Goal: Task Accomplishment & Management: Use online tool/utility

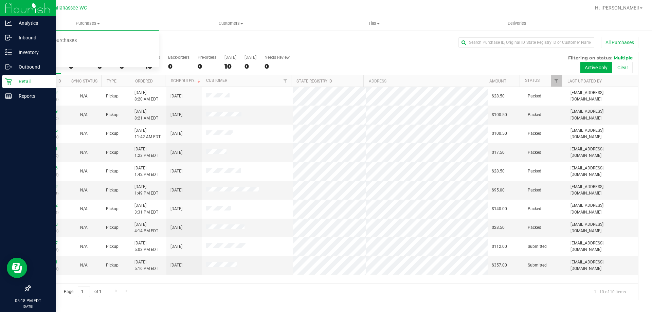
click at [13, 80] on p "Retail" at bounding box center [32, 81] width 41 height 8
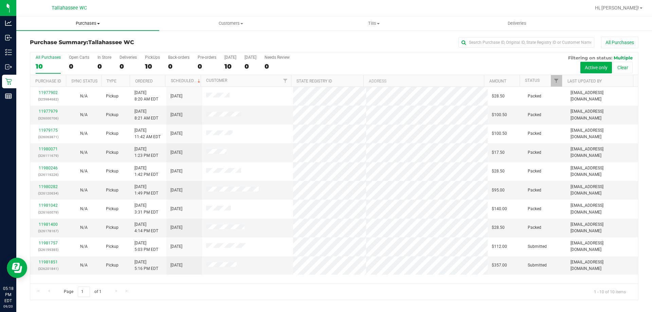
click at [90, 21] on span "Purchases" at bounding box center [87, 23] width 143 height 6
click at [67, 50] on li "Fulfillment" at bounding box center [87, 49] width 143 height 8
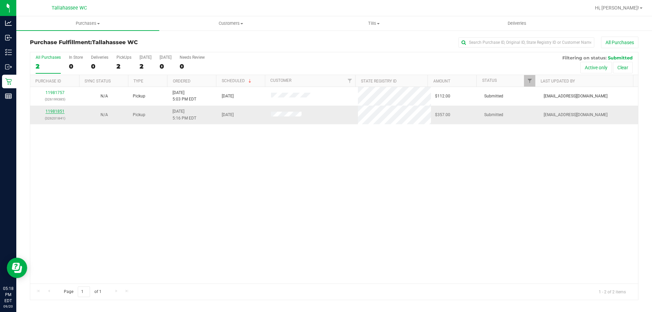
click at [53, 111] on link "11981851" at bounding box center [55, 111] width 19 height 5
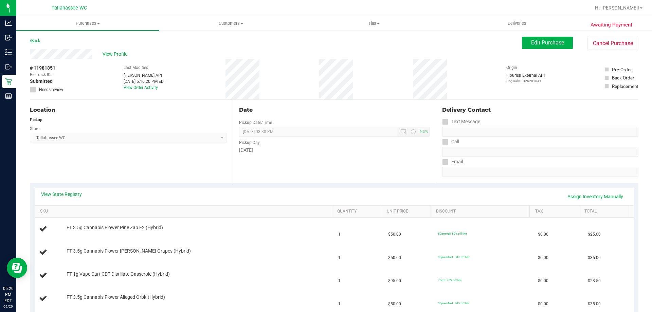
click at [36, 42] on link "Back" at bounding box center [35, 40] width 10 height 5
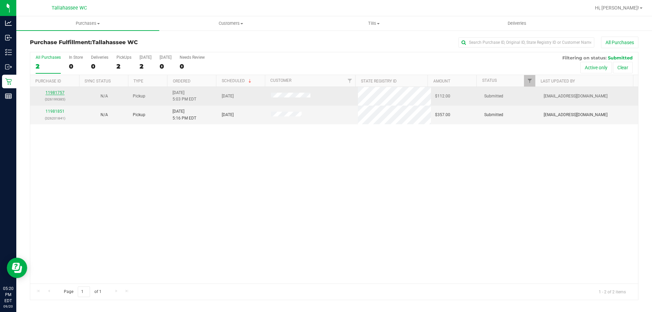
click at [51, 92] on link "11981757" at bounding box center [55, 92] width 19 height 5
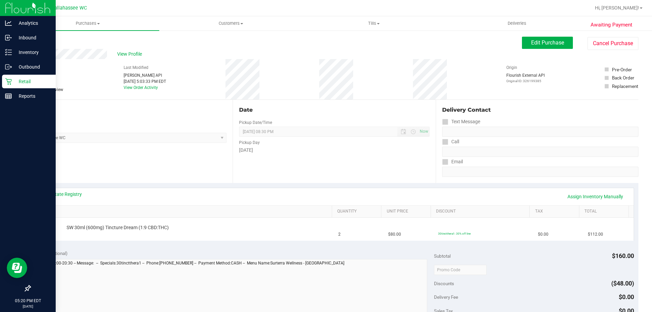
click at [6, 86] on div "Retail" at bounding box center [29, 82] width 54 height 14
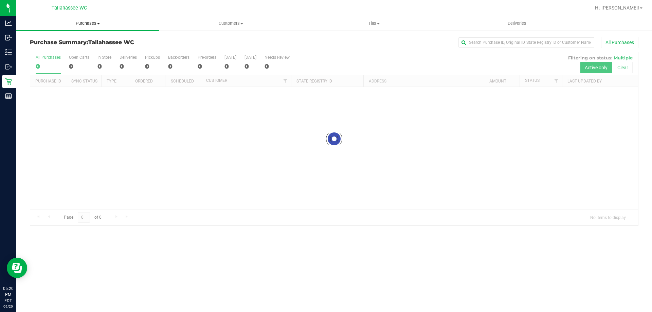
click at [92, 24] on span "Purchases" at bounding box center [87, 23] width 143 height 6
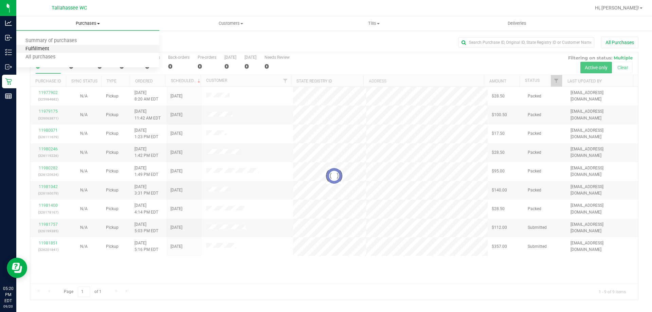
click at [51, 51] on span "Fulfillment" at bounding box center [37, 49] width 42 height 6
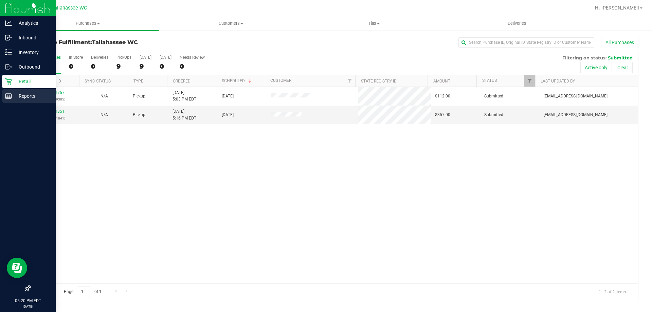
click at [9, 94] on icon at bounding box center [8, 96] width 7 height 7
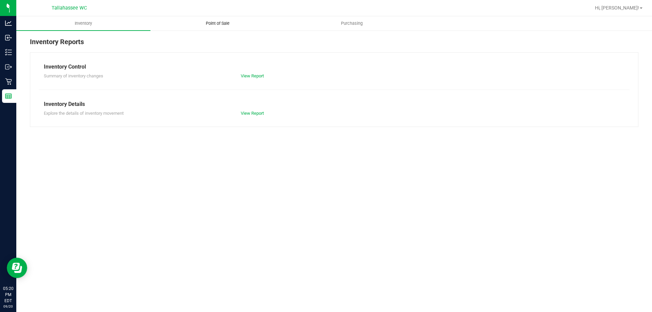
click at [220, 20] on span "Point of Sale" at bounding box center [218, 23] width 42 height 6
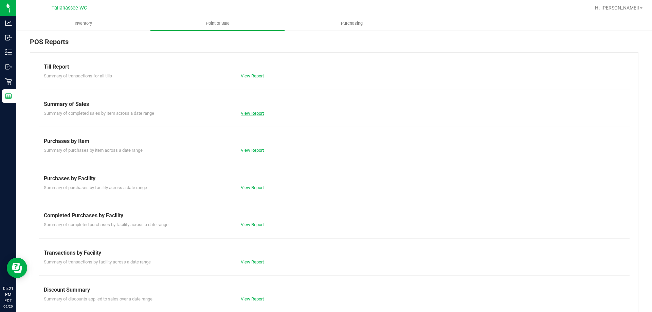
click at [243, 115] on link "View Report" at bounding box center [252, 113] width 23 height 5
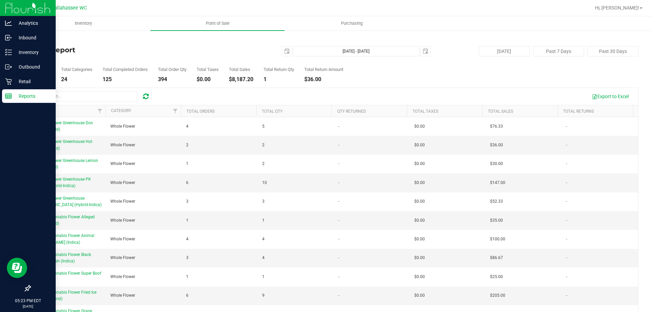
click at [6, 97] on line at bounding box center [8, 97] width 6 height 0
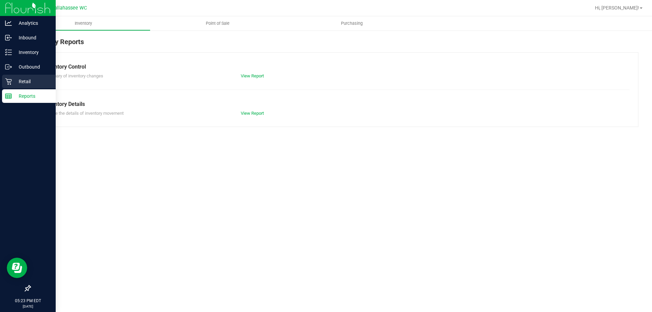
click at [4, 82] on div "Retail" at bounding box center [29, 82] width 54 height 14
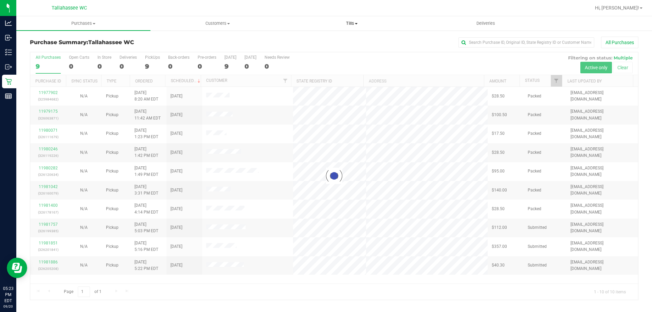
click at [358, 20] on span "Tills" at bounding box center [351, 23] width 133 height 6
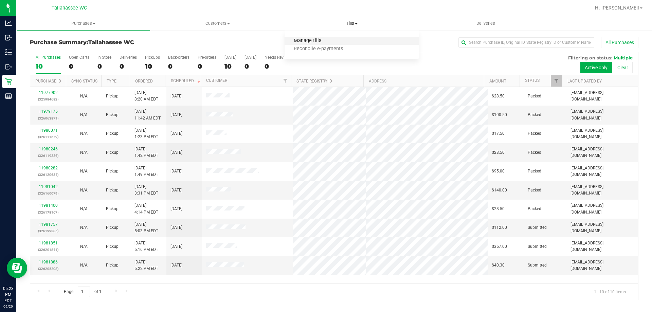
click at [312, 41] on span "Manage tills" at bounding box center [308, 41] width 46 height 6
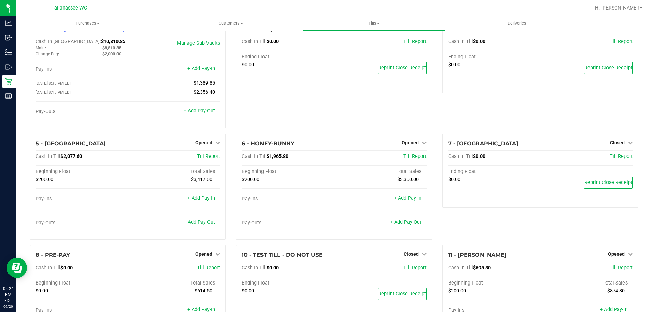
scroll to position [2, 0]
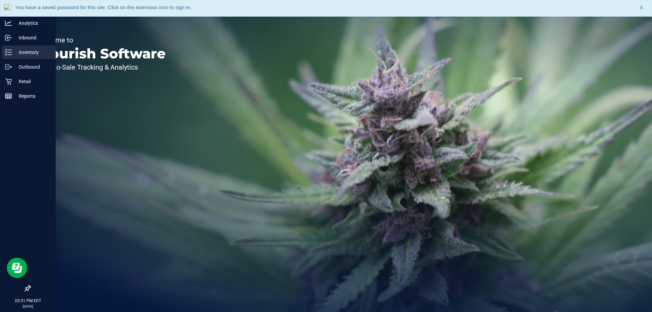
click at [10, 54] on icon at bounding box center [8, 52] width 7 height 7
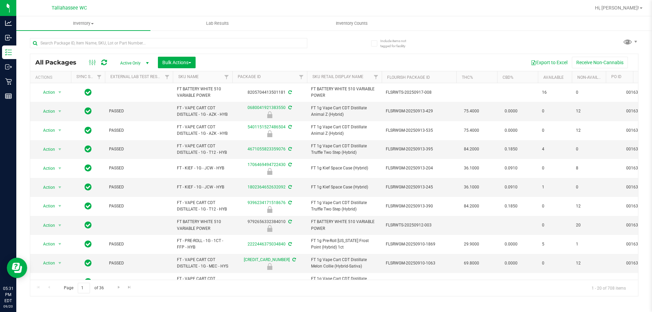
click at [74, 49] on div at bounding box center [168, 46] width 277 height 16
click at [75, 45] on input "text" at bounding box center [168, 43] width 277 height 10
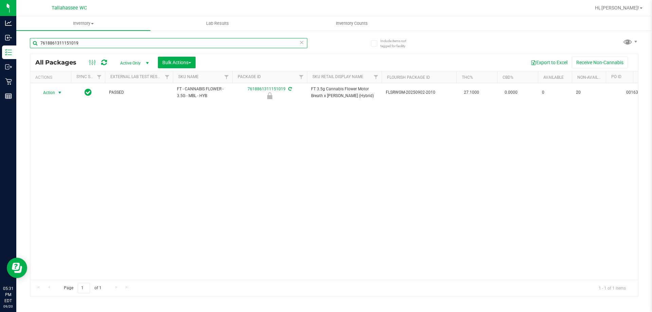
type input "7618861311151019"
click at [53, 92] on span "Action" at bounding box center [46, 93] width 18 height 10
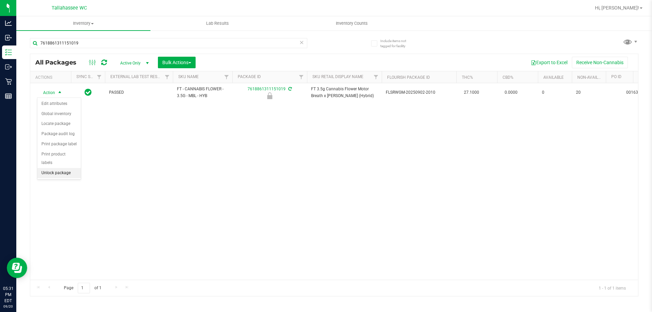
click at [49, 168] on li "Unlock package" at bounding box center [58, 173] width 43 height 10
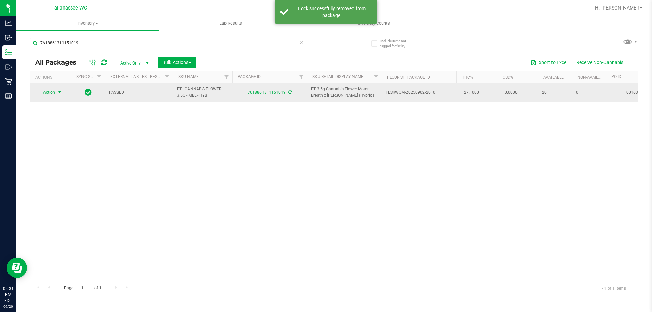
click at [60, 92] on span "select" at bounding box center [59, 92] width 5 height 5
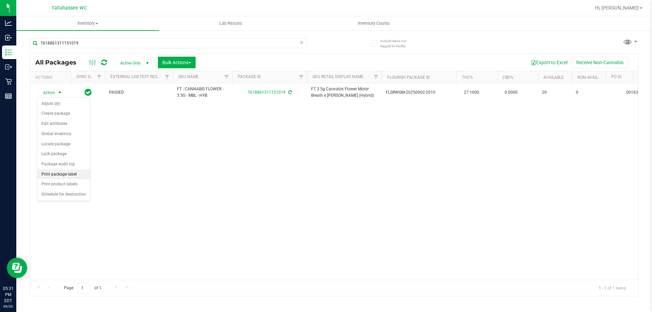
click at [65, 176] on li "Print package label" at bounding box center [63, 174] width 53 height 10
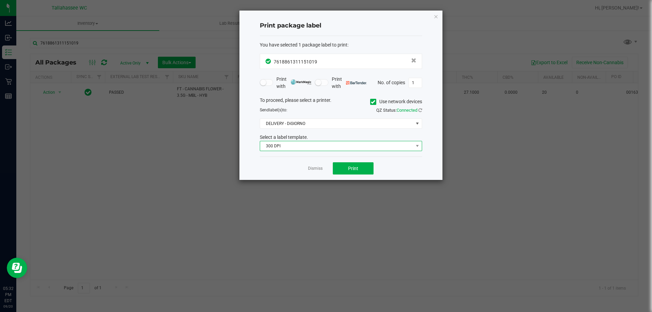
click at [354, 142] on span "300 DPI" at bounding box center [336, 146] width 153 height 10
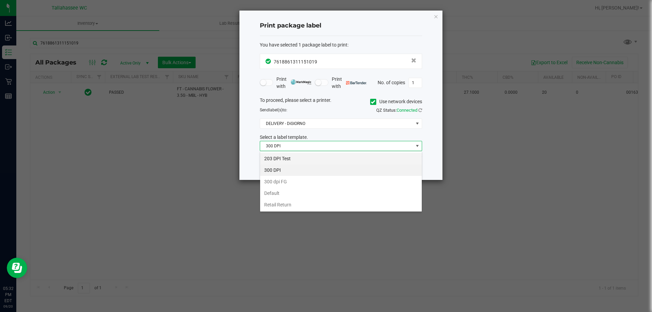
scroll to position [10, 162]
click at [282, 159] on li "203 DPI Test" at bounding box center [341, 159] width 162 height 12
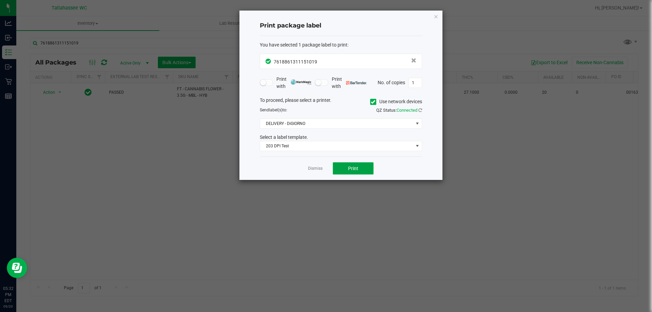
click at [356, 162] on button "Print" at bounding box center [353, 168] width 41 height 12
click at [438, 13] on icon "button" at bounding box center [436, 16] width 5 height 8
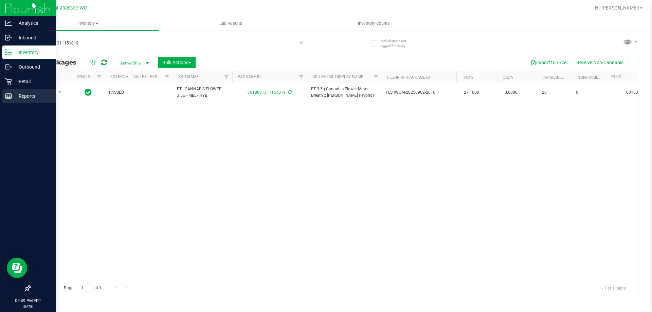
click at [12, 98] on rect at bounding box center [8, 96] width 6 height 5
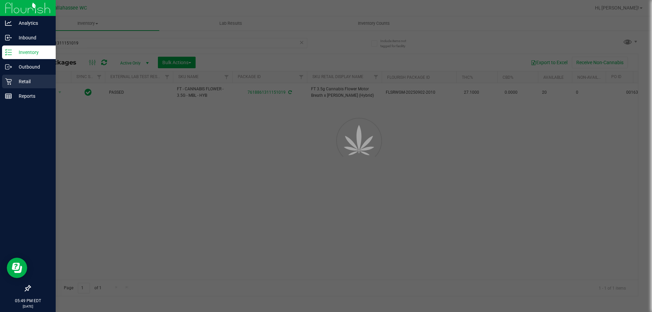
click at [43, 85] on p "Retail" at bounding box center [32, 81] width 41 height 8
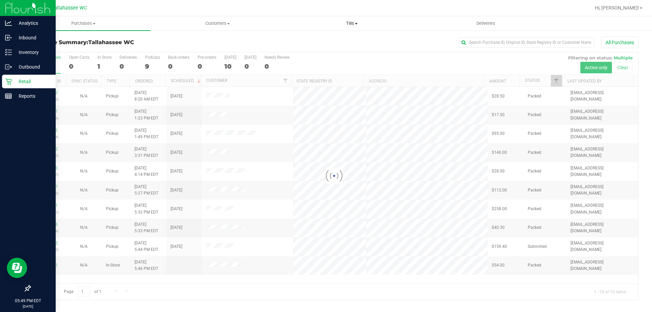
click at [357, 19] on uib-tab-heading "Tills Manage tills Reconcile e-payments" at bounding box center [351, 24] width 133 height 14
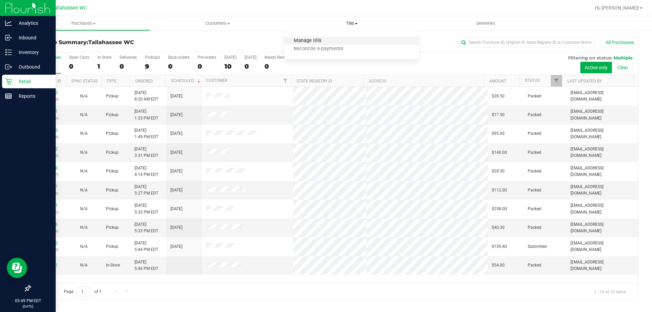
click at [327, 43] on span "Manage tills" at bounding box center [308, 41] width 46 height 6
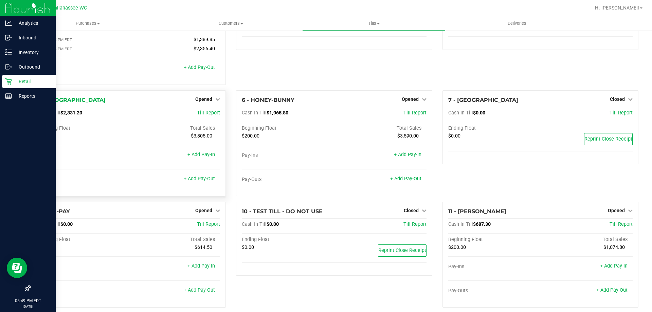
scroll to position [70, 0]
